Goal: Answer question/provide support: Answer question/provide support

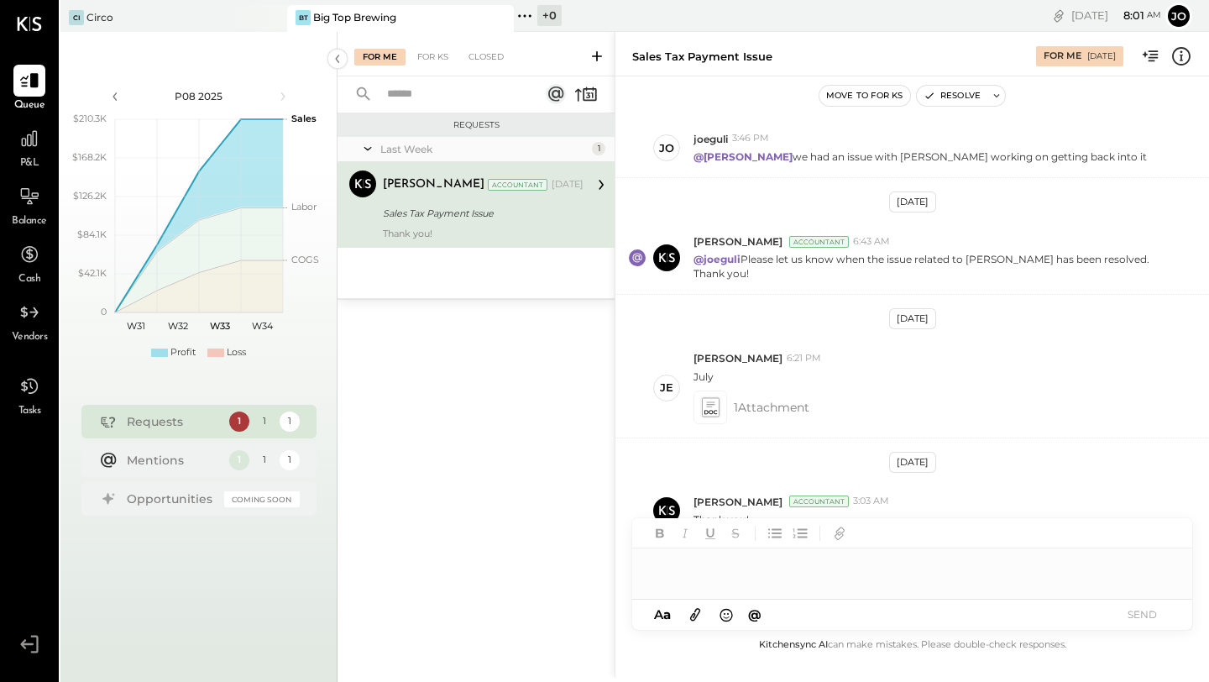
scroll to position [437, 0]
click at [223, 416] on div "Requests 1 1 1" at bounding box center [198, 422] width 235 height 34
click at [383, 222] on div "Sales Tax Payment Issue" at bounding box center [481, 213] width 196 height 20
click at [177, 475] on div "Mentions 1 1 1" at bounding box center [198, 460] width 235 height 34
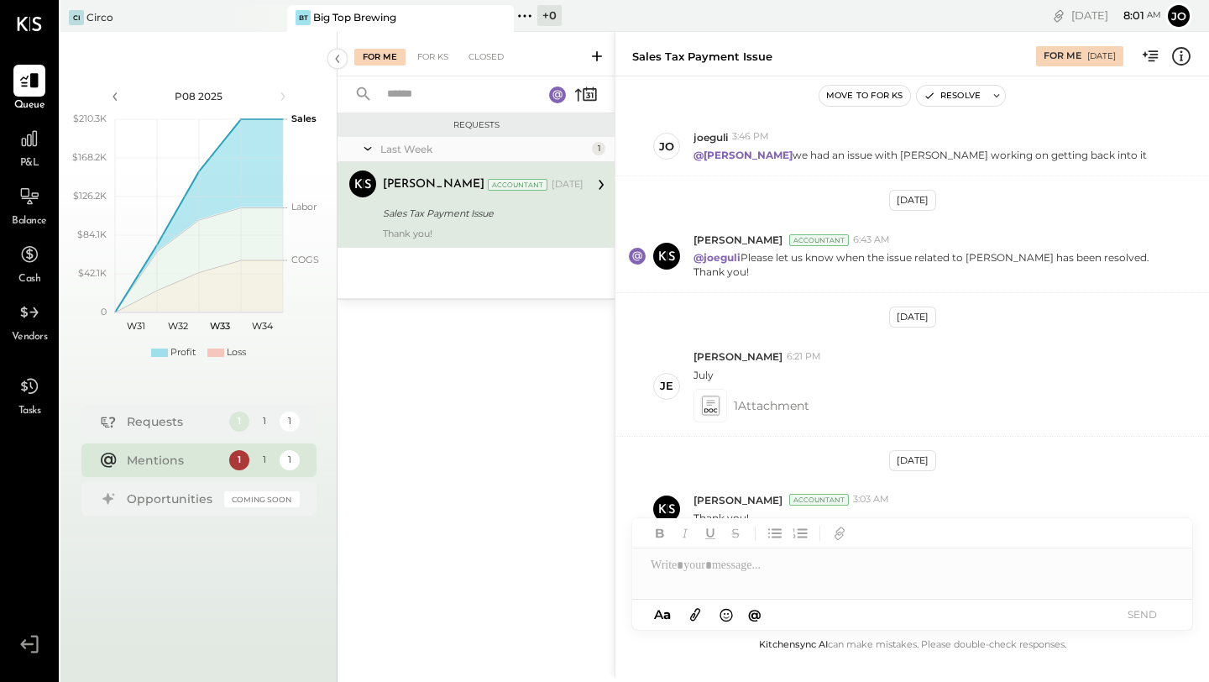
click at [177, 472] on div "Mentions 1 1 1" at bounding box center [198, 460] width 235 height 34
click at [154, 475] on div "Mentions 1 1 1" at bounding box center [198, 460] width 235 height 34
click at [144, 416] on div "Requests" at bounding box center [174, 421] width 94 height 17
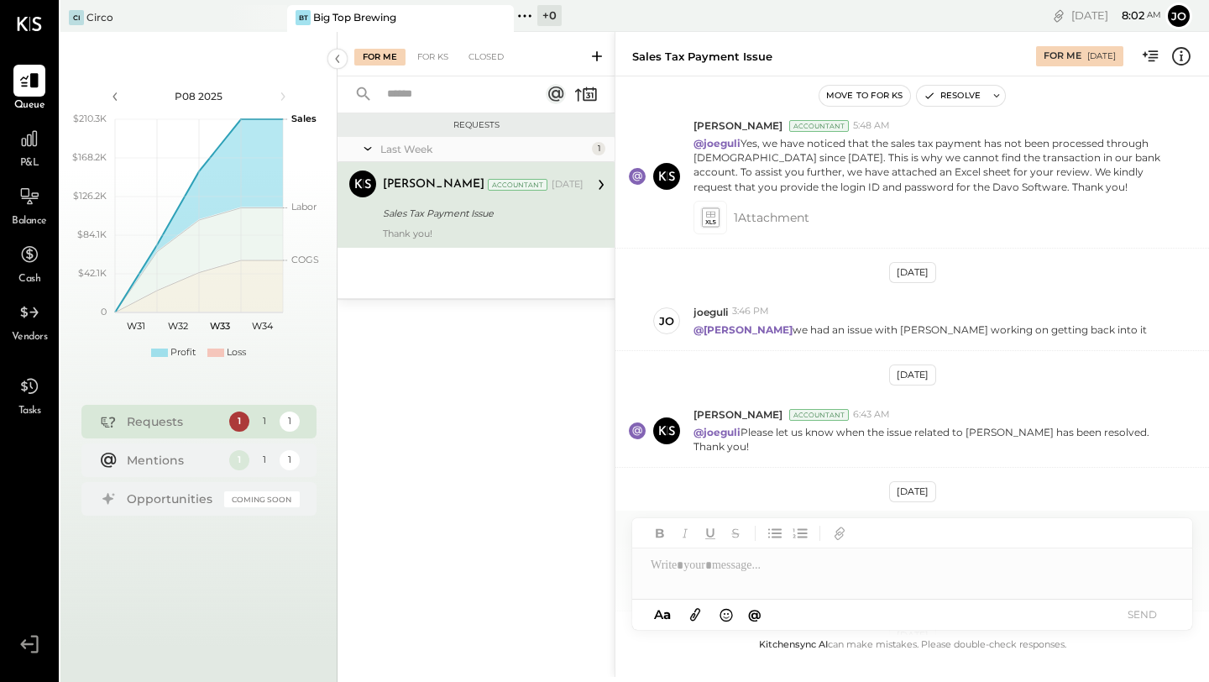
scroll to position [437, 0]
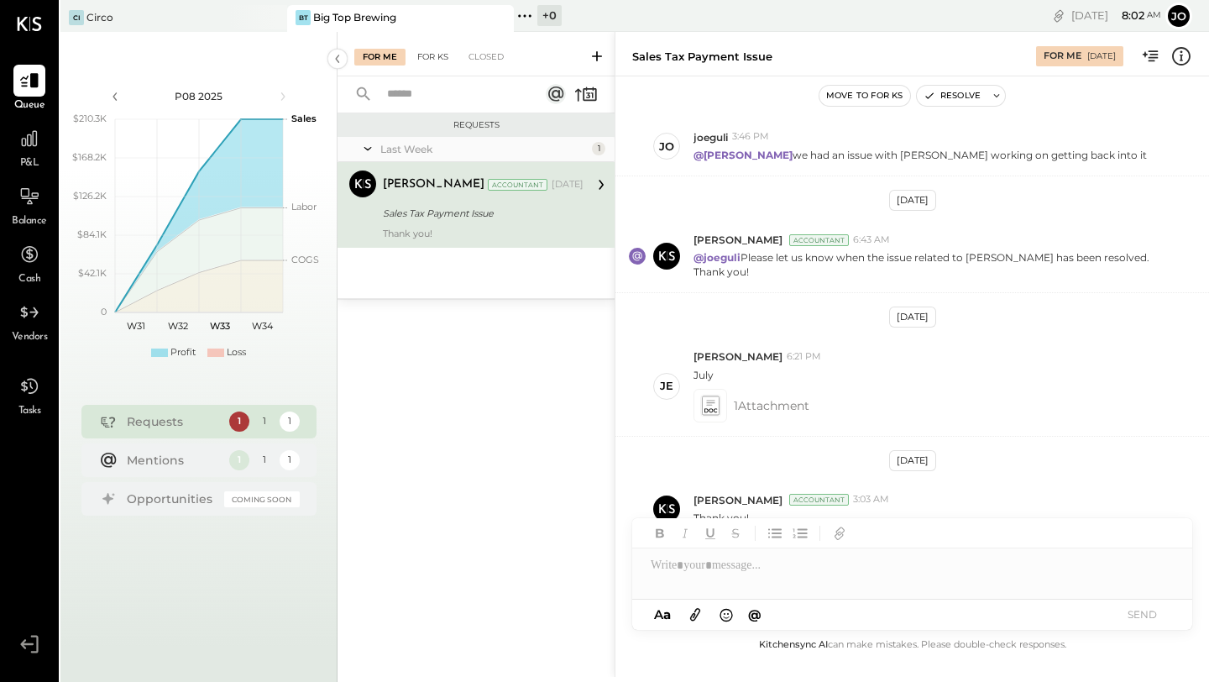
click at [434, 62] on div "For KS" at bounding box center [433, 57] width 48 height 17
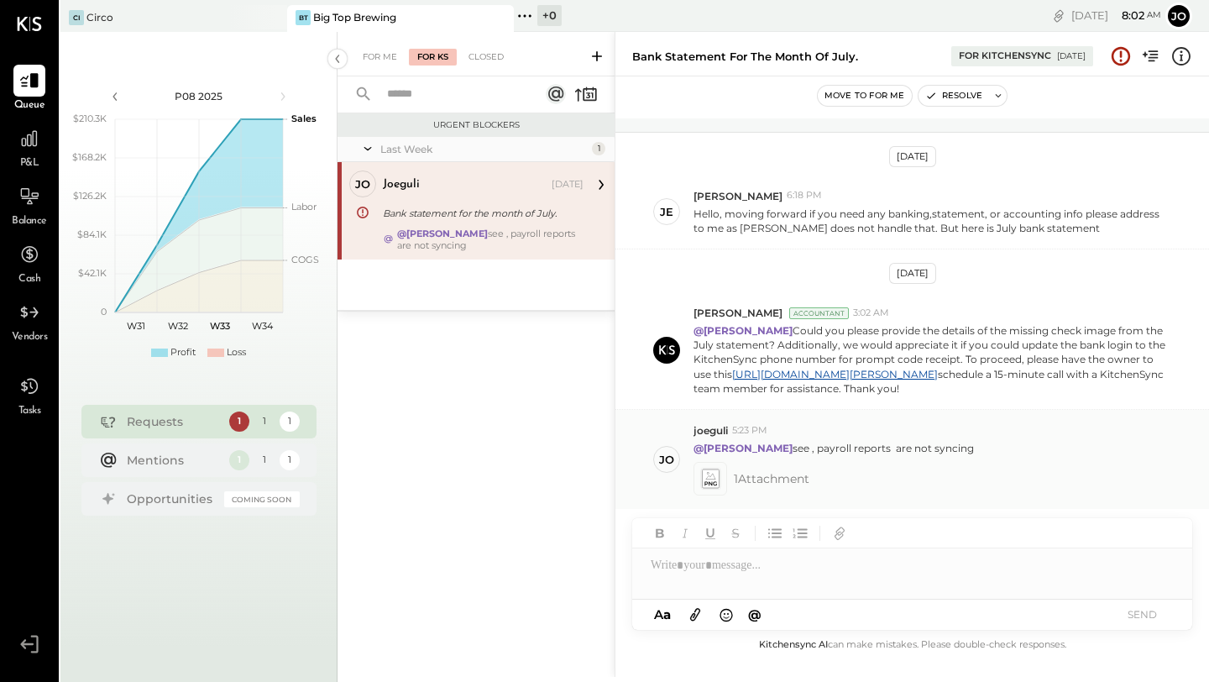
click at [855, 453] on p "@[PERSON_NAME] see , payroll reports are not syncing" at bounding box center [833, 448] width 280 height 14
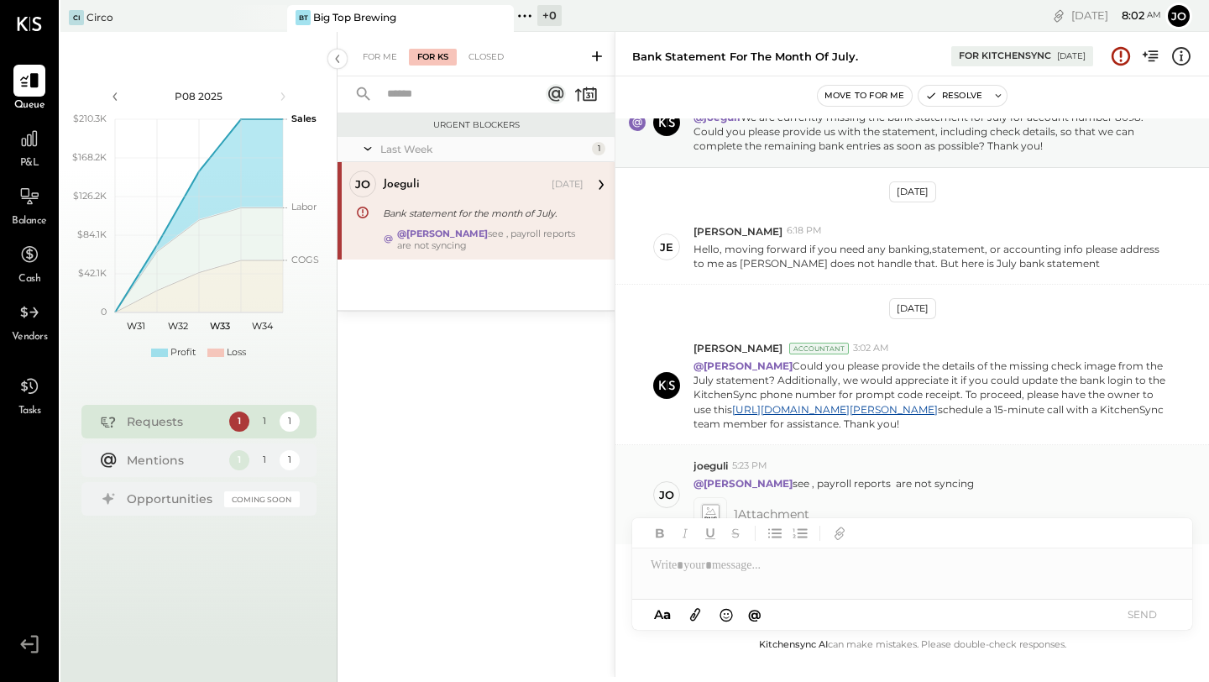
scroll to position [71, 0]
